Goal: Task Accomplishment & Management: Manage account settings

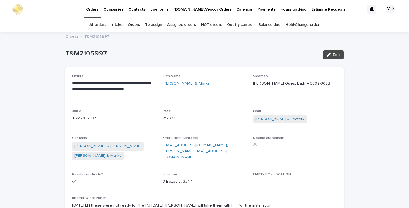
click at [135, 25] on link "Orders" at bounding box center [134, 24] width 12 height 13
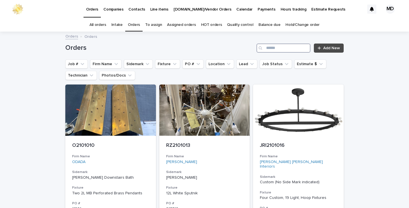
click at [266, 47] on input "Search" at bounding box center [283, 47] width 54 height 9
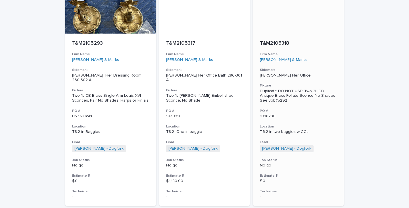
scroll to position [2638, 0]
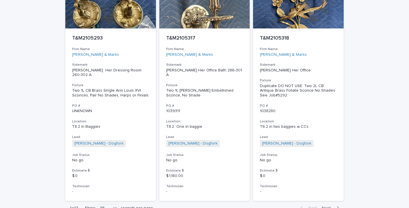
type input "*******"
click at [326, 206] on span "Next" at bounding box center [328, 208] width 12 height 4
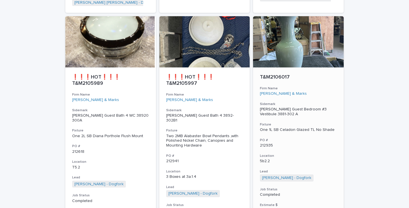
scroll to position [2686, 0]
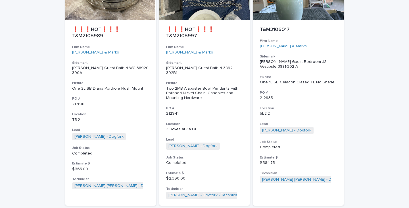
click at [326, 207] on span "Next" at bounding box center [328, 212] width 12 height 4
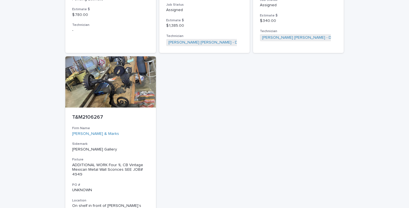
scroll to position [1227, 0]
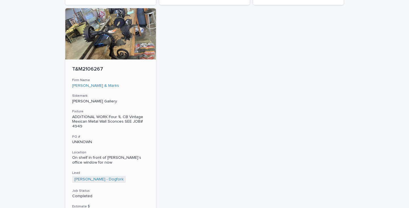
click at [104, 155] on p "On shelf in front of [PERSON_NAME]’s office window for now" at bounding box center [110, 160] width 77 height 10
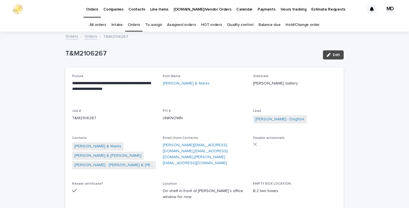
drag, startPoint x: 336, startPoint y: 53, endPoint x: 149, endPoint y: 71, distance: 187.7
click at [336, 53] on span "Edit" at bounding box center [336, 55] width 7 height 4
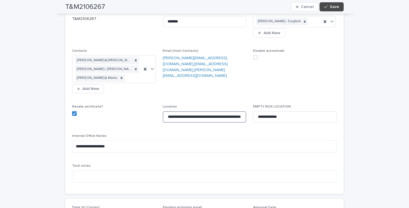
drag, startPoint x: 241, startPoint y: 113, endPoint x: 164, endPoint y: 114, distance: 77.5
click at [164, 114] on input "**********" at bounding box center [205, 116] width 84 height 11
type input "*****"
drag, startPoint x: 182, startPoint y: 118, endPoint x: 158, endPoint y: 112, distance: 24.9
click at [158, 112] on div "**********" at bounding box center [204, 74] width 265 height 226
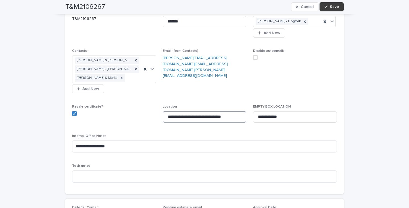
type input "**********"
click at [330, 6] on span "Save" at bounding box center [334, 7] width 9 height 4
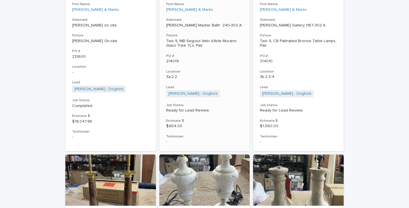
scroll to position [842, 0]
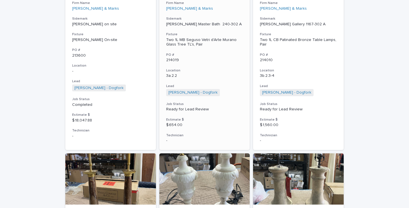
click at [180, 37] on div "Two 1L MB Seguso Vetri d'Arte Murano Glass Tree TL's, Pair" at bounding box center [204, 42] width 77 height 10
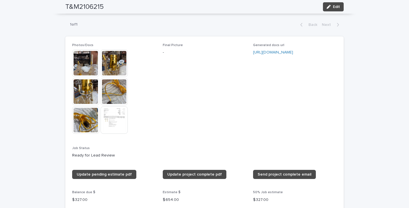
scroll to position [454, 0]
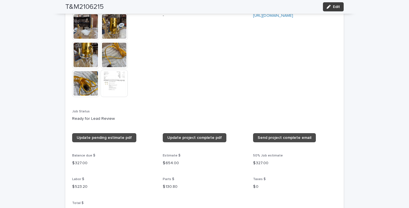
click at [335, 4] on button "Edit" at bounding box center [333, 6] width 21 height 9
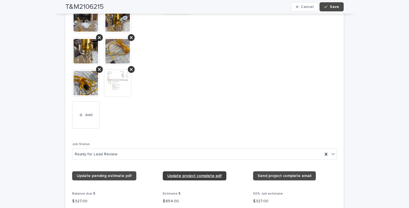
scroll to position [520, 0]
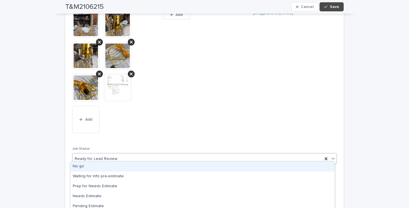
click at [331, 155] on icon at bounding box center [333, 158] width 6 height 6
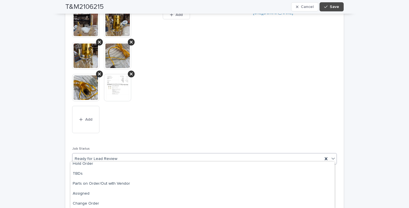
scroll to position [93, 0]
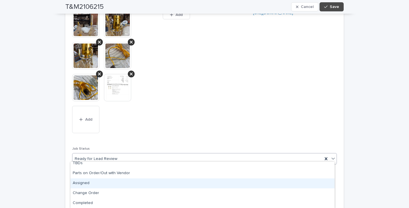
click at [81, 182] on div "Assigned" at bounding box center [202, 183] width 264 height 10
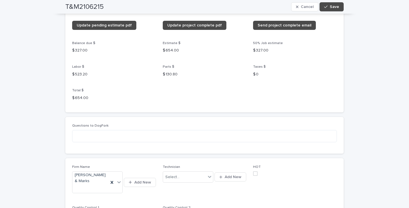
scroll to position [690, 0]
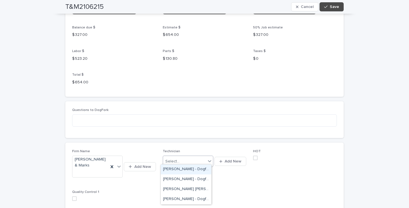
click at [208, 160] on icon at bounding box center [209, 161] width 3 height 2
click at [181, 197] on div "[PERSON_NAME] - Dogfork - Technician" at bounding box center [186, 199] width 51 height 10
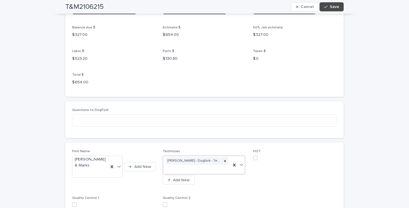
click at [255, 155] on span at bounding box center [255, 157] width 5 height 5
click at [330, 7] on span "Save" at bounding box center [334, 7] width 9 height 4
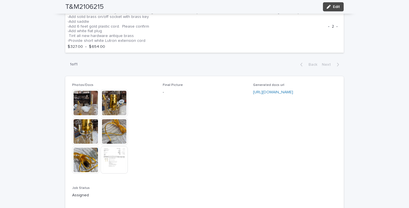
scroll to position [350, 0]
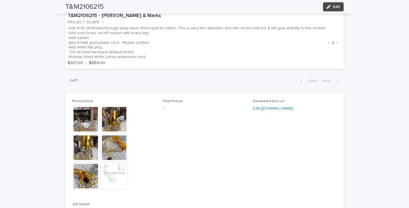
drag, startPoint x: 221, startPoint y: 170, endPoint x: 273, endPoint y: 132, distance: 64.8
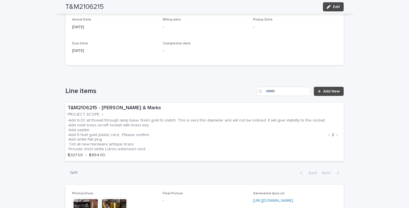
scroll to position [269, 0]
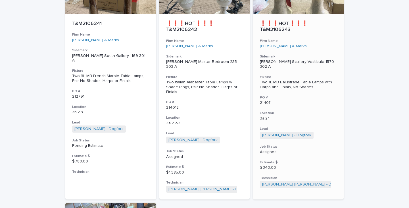
scroll to position [1012, 0]
